Goal: Information Seeking & Learning: Learn about a topic

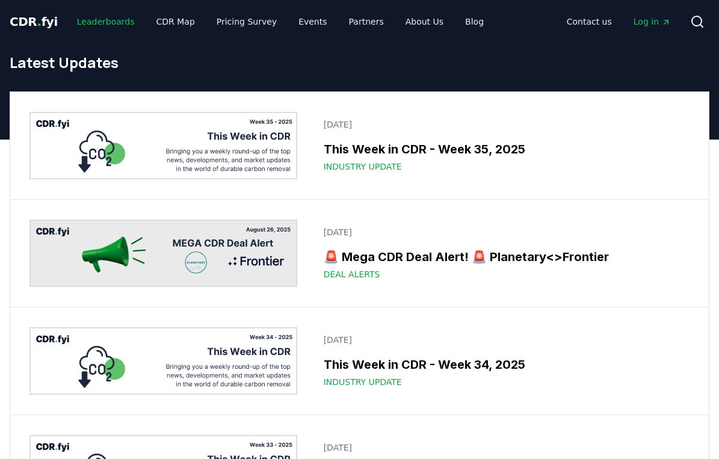
click at [94, 22] on link "Leaderboards" at bounding box center [105, 22] width 77 height 22
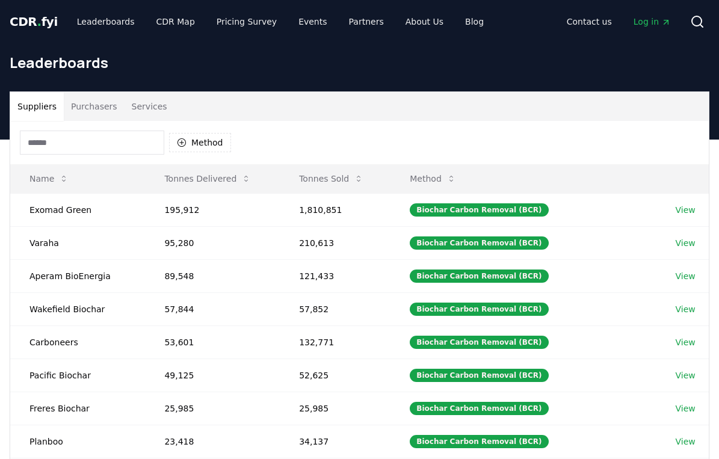
click at [96, 102] on button "Purchasers" at bounding box center [94, 106] width 61 height 29
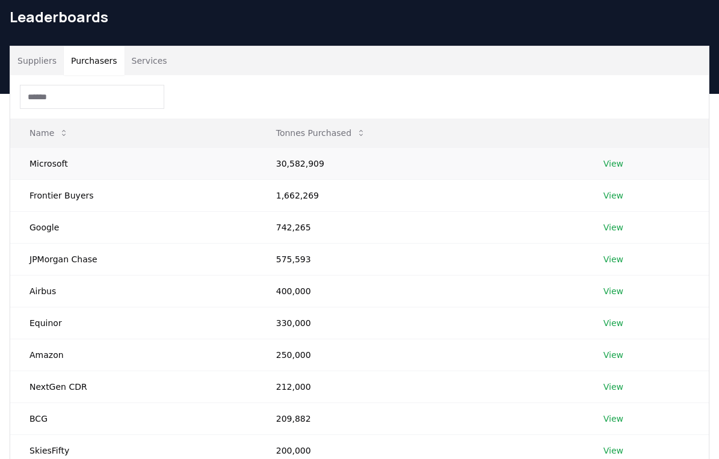
scroll to position [120, 0]
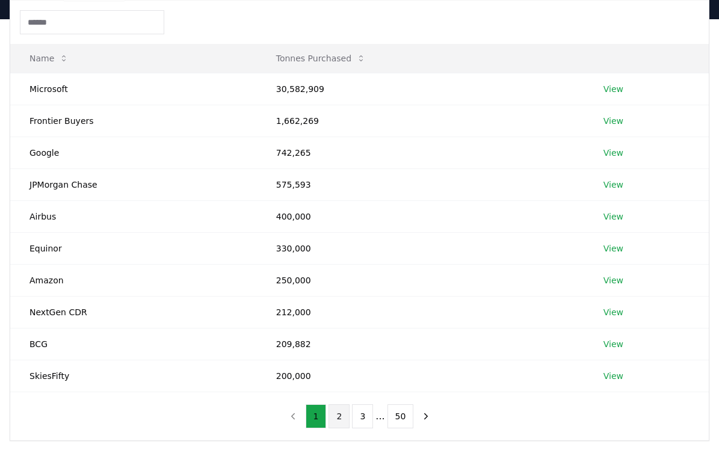
click at [340, 417] on button "2" at bounding box center [338, 416] width 21 height 24
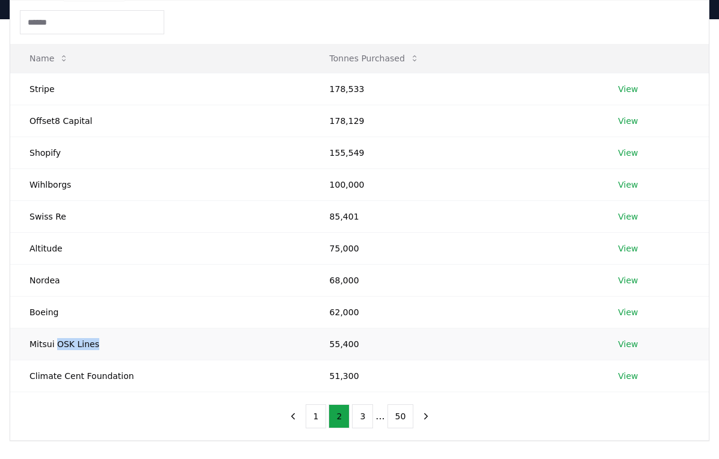
drag, startPoint x: 57, startPoint y: 346, endPoint x: 140, endPoint y: 345, distance: 83.6
click at [140, 345] on td "Mitsui OSK Lines" at bounding box center [160, 344] width 300 height 32
click at [364, 415] on button "3" at bounding box center [362, 416] width 21 height 24
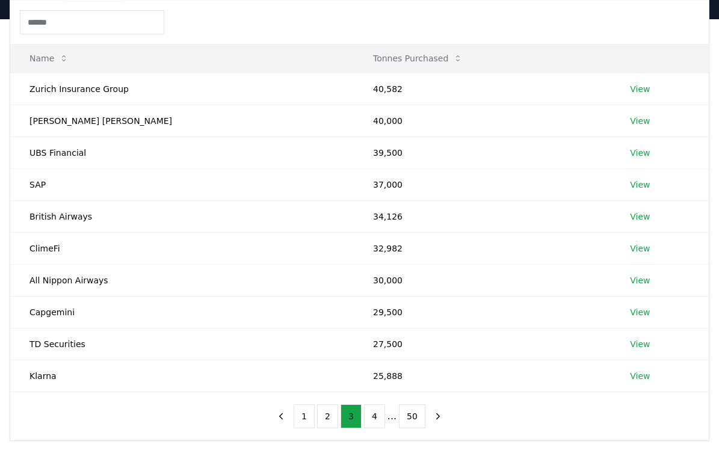
click at [364, 415] on button "4" at bounding box center [374, 416] width 21 height 24
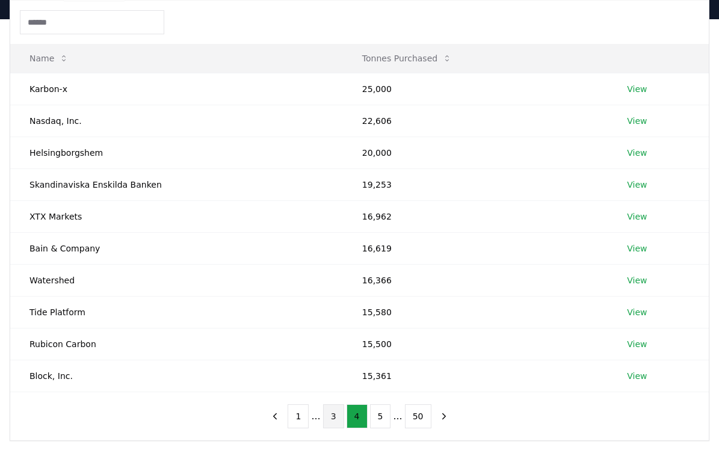
click at [364, 415] on button "4" at bounding box center [356, 416] width 21 height 24
click at [388, 415] on button "5" at bounding box center [380, 416] width 21 height 24
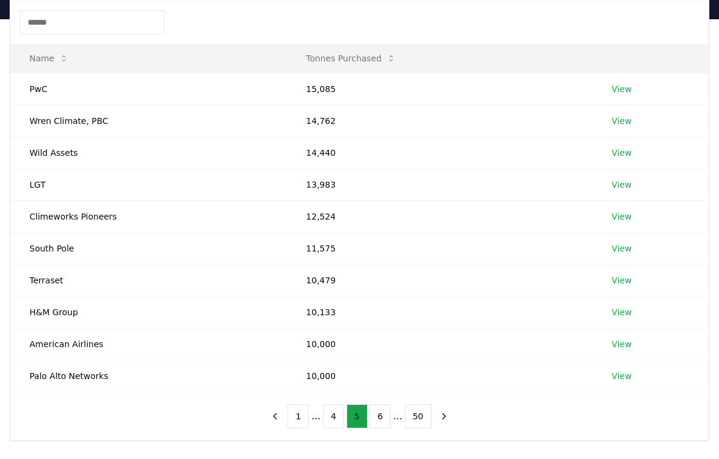
click at [388, 415] on button "6" at bounding box center [380, 416] width 21 height 24
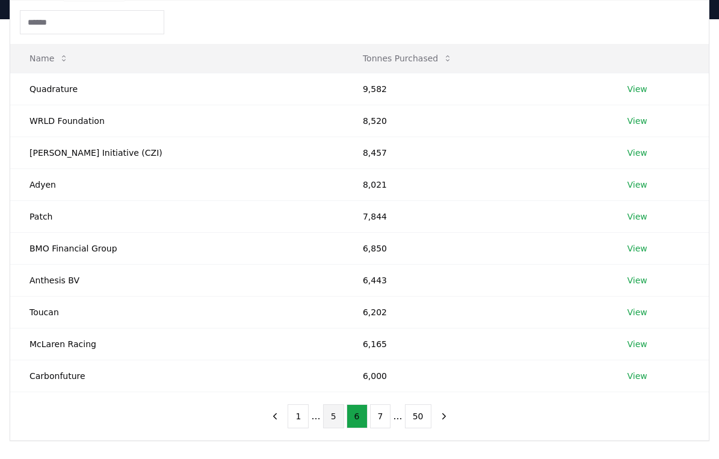
click at [388, 415] on button "7" at bounding box center [380, 416] width 21 height 24
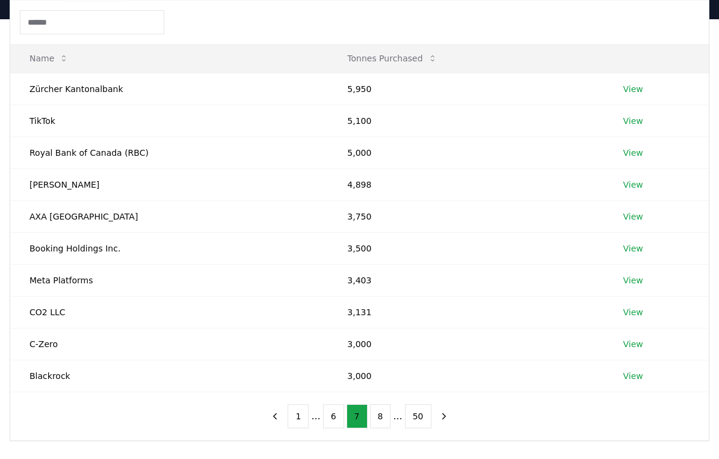
click at [388, 415] on button "8" at bounding box center [380, 416] width 21 height 24
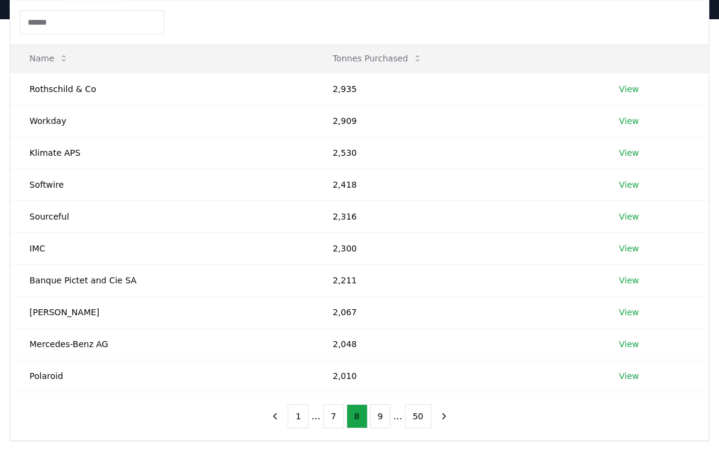
click at [388, 415] on button "9" at bounding box center [380, 416] width 21 height 24
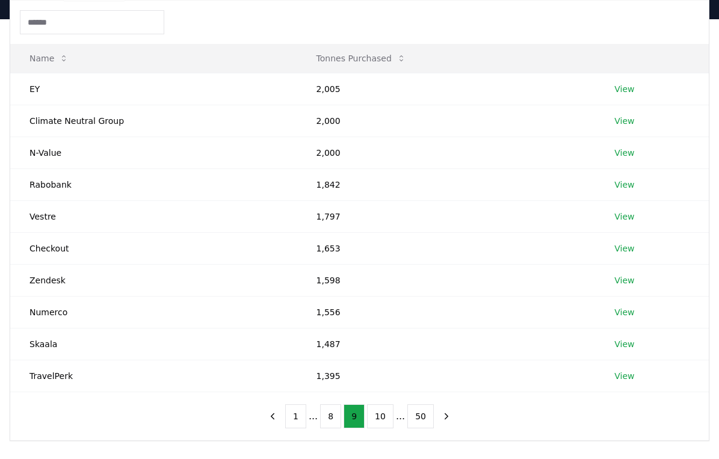
click at [388, 415] on button "10" at bounding box center [380, 416] width 26 height 24
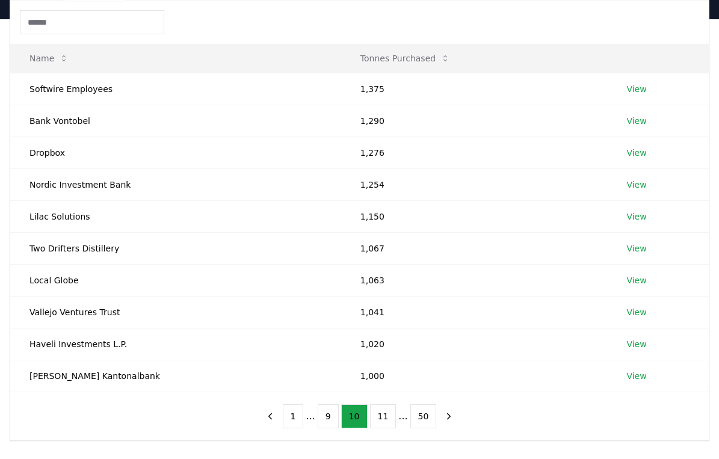
click at [388, 415] on button "11" at bounding box center [383, 416] width 26 height 24
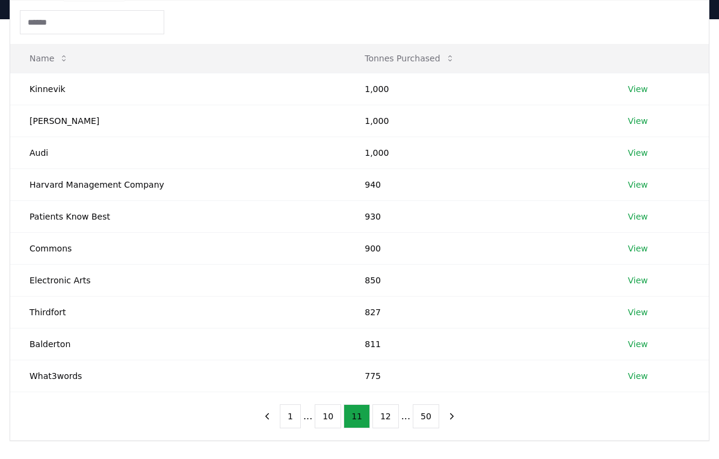
click at [388, 415] on button "12" at bounding box center [385, 416] width 26 height 24
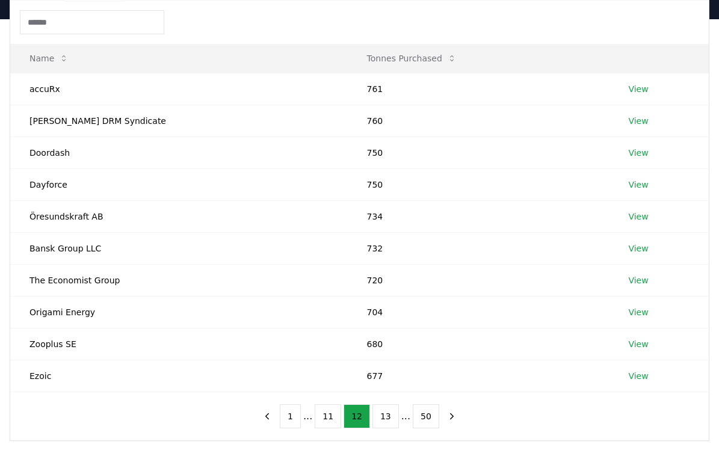
click at [388, 415] on button "13" at bounding box center [385, 416] width 26 height 24
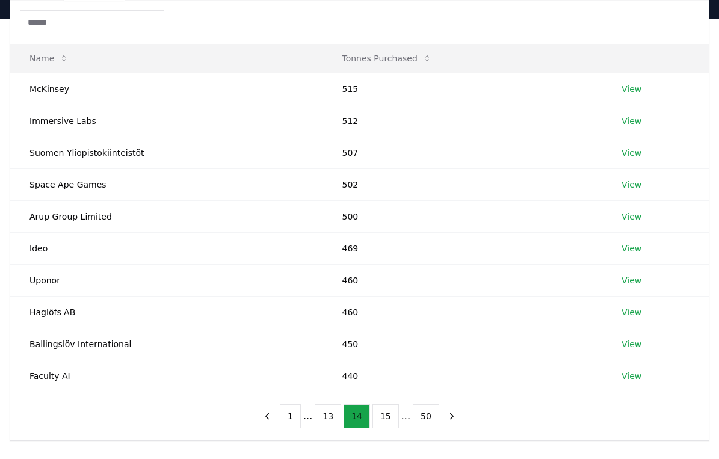
click at [388, 415] on button "15" at bounding box center [385, 416] width 26 height 24
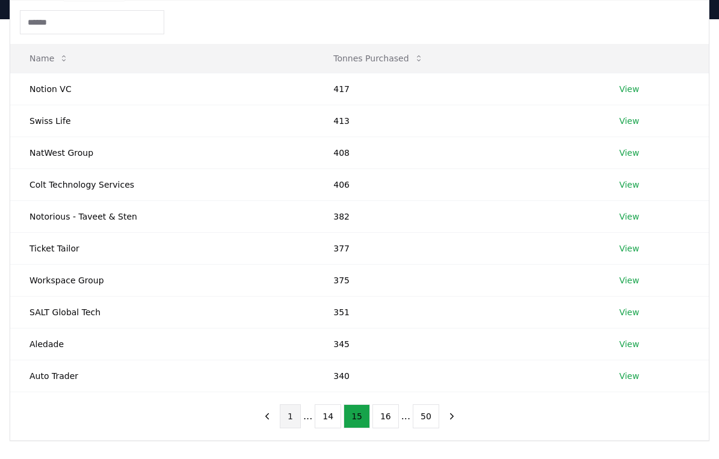
click at [301, 414] on button "1" at bounding box center [290, 416] width 21 height 24
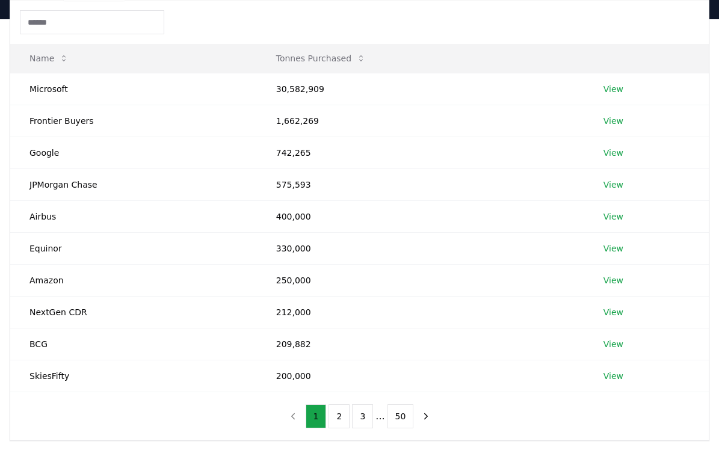
click at [490, 447] on div "Suppliers Purchasers Services Name Tonnes Purchased Microsoft 30,582,909 View F…" at bounding box center [359, 254] width 719 height 470
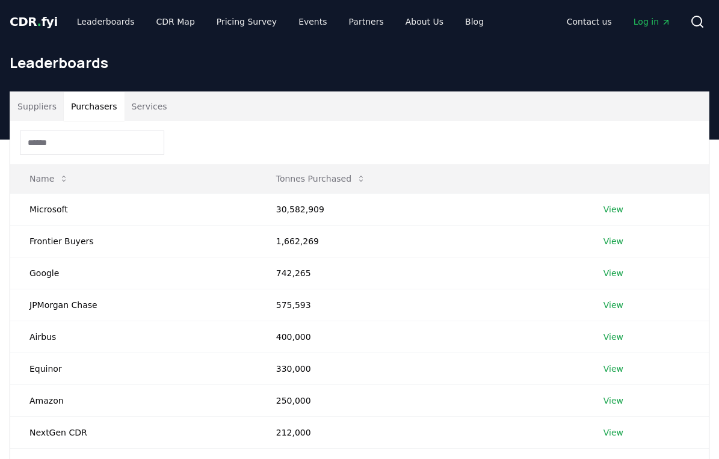
scroll to position [60, 0]
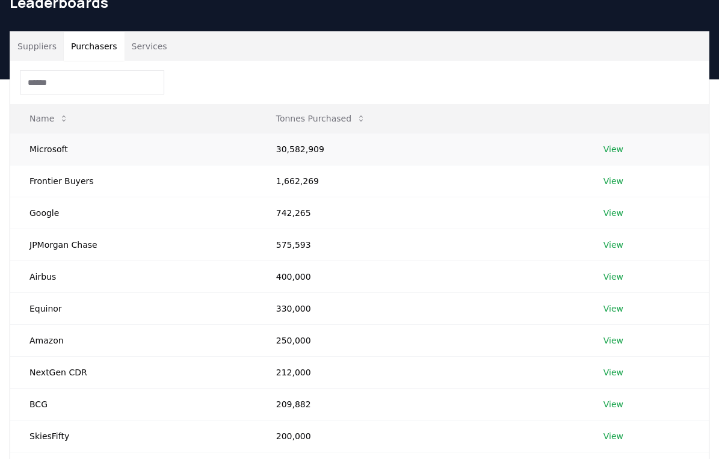
click at [618, 151] on link "View" at bounding box center [613, 149] width 20 height 12
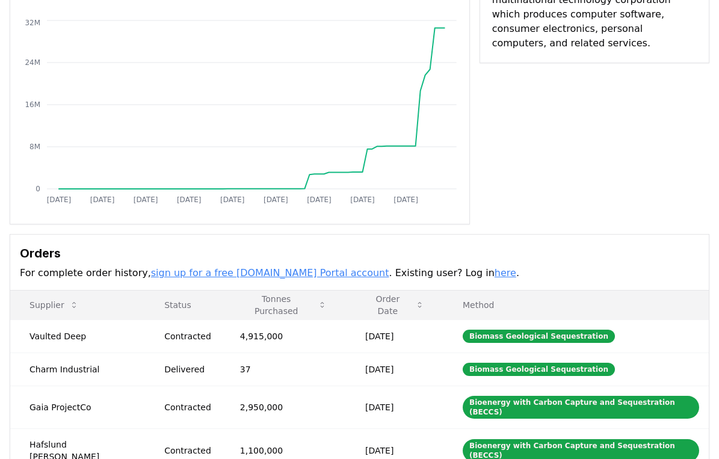
scroll to position [60, 0]
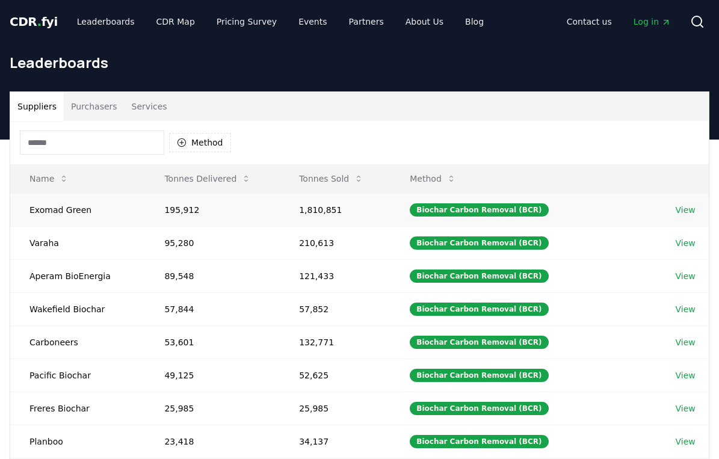
scroll to position [60, 0]
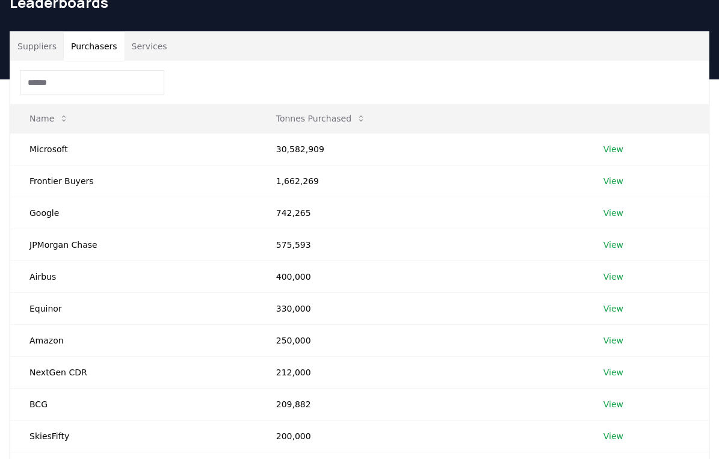
click at [88, 50] on button "Purchasers" at bounding box center [94, 46] width 61 height 29
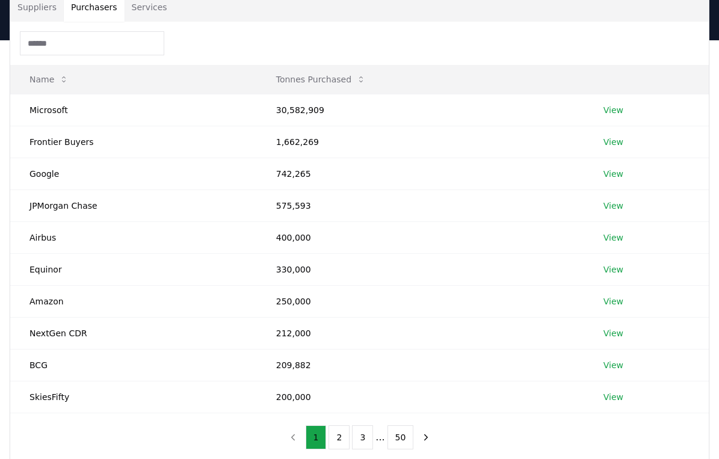
scroll to position [120, 0]
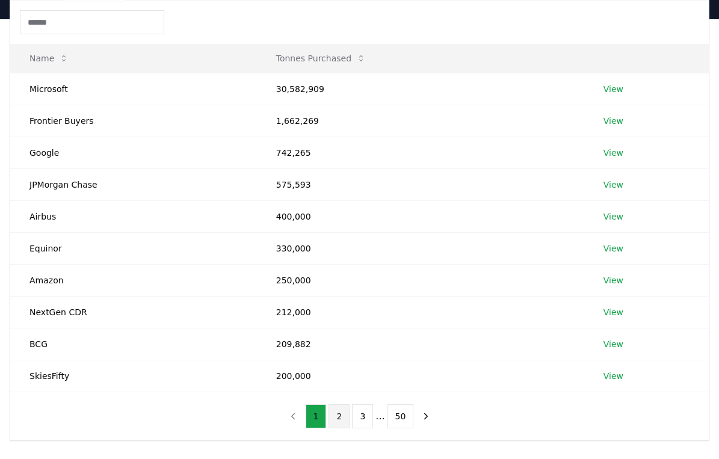
click at [349, 415] on button "2" at bounding box center [338, 416] width 21 height 24
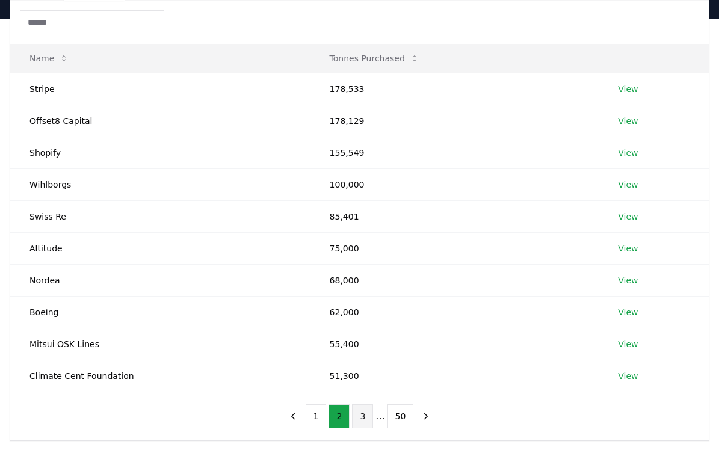
click at [366, 416] on button "3" at bounding box center [362, 416] width 21 height 24
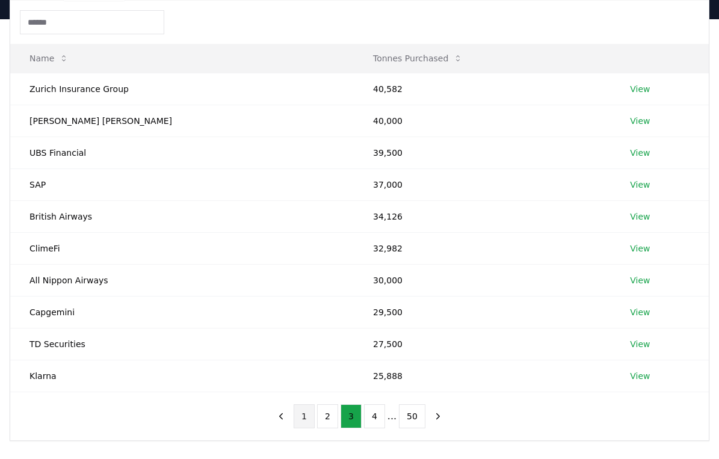
click at [310, 414] on button "1" at bounding box center [304, 416] width 21 height 24
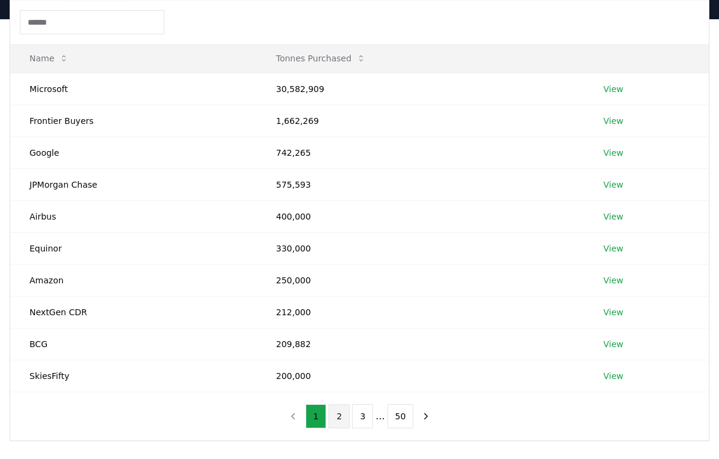
click at [343, 413] on button "2" at bounding box center [338, 416] width 21 height 24
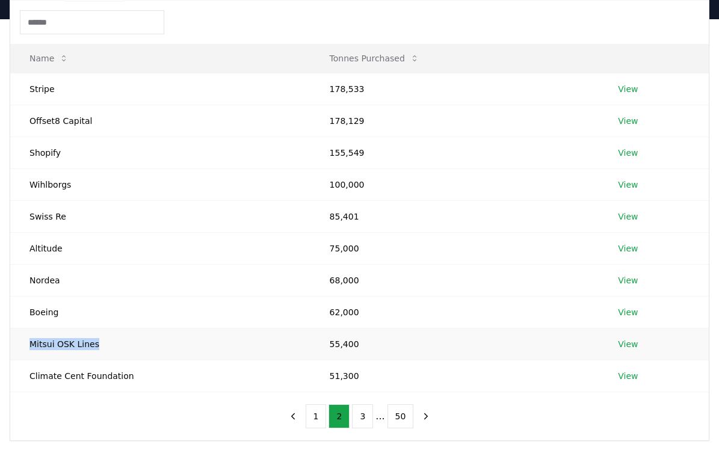
drag, startPoint x: 102, startPoint y: 342, endPoint x: 27, endPoint y: 342, distance: 74.6
click at [27, 342] on td "Mitsui OSK Lines" at bounding box center [160, 344] width 300 height 32
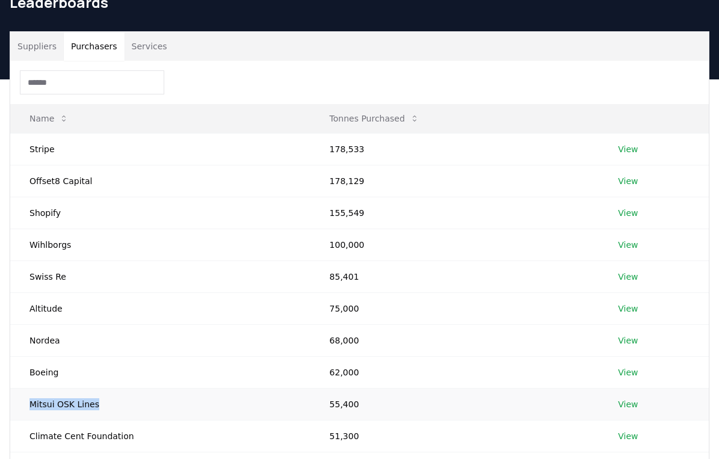
scroll to position [0, 0]
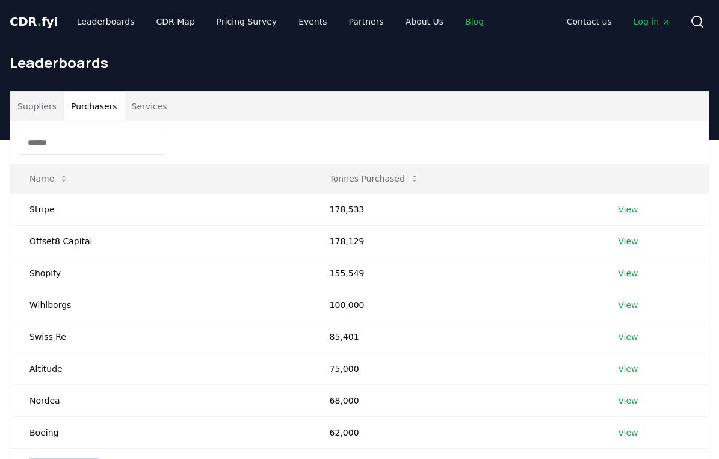
click at [458, 20] on link "Blog" at bounding box center [474, 22] width 38 height 22
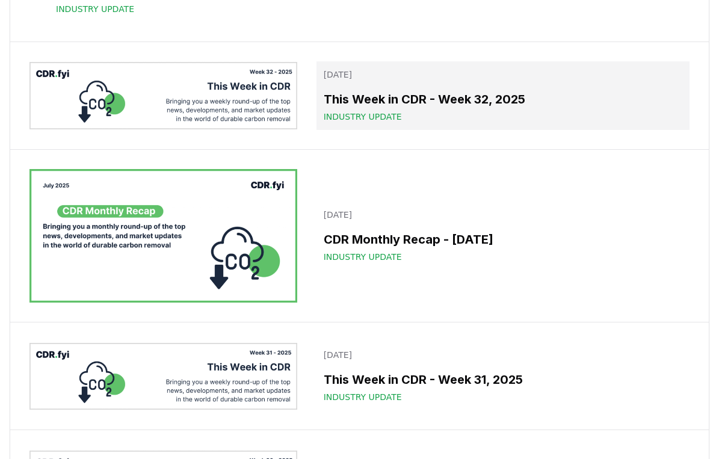
scroll to position [481, 0]
